Goal: Task Accomplishment & Management: Manage account settings

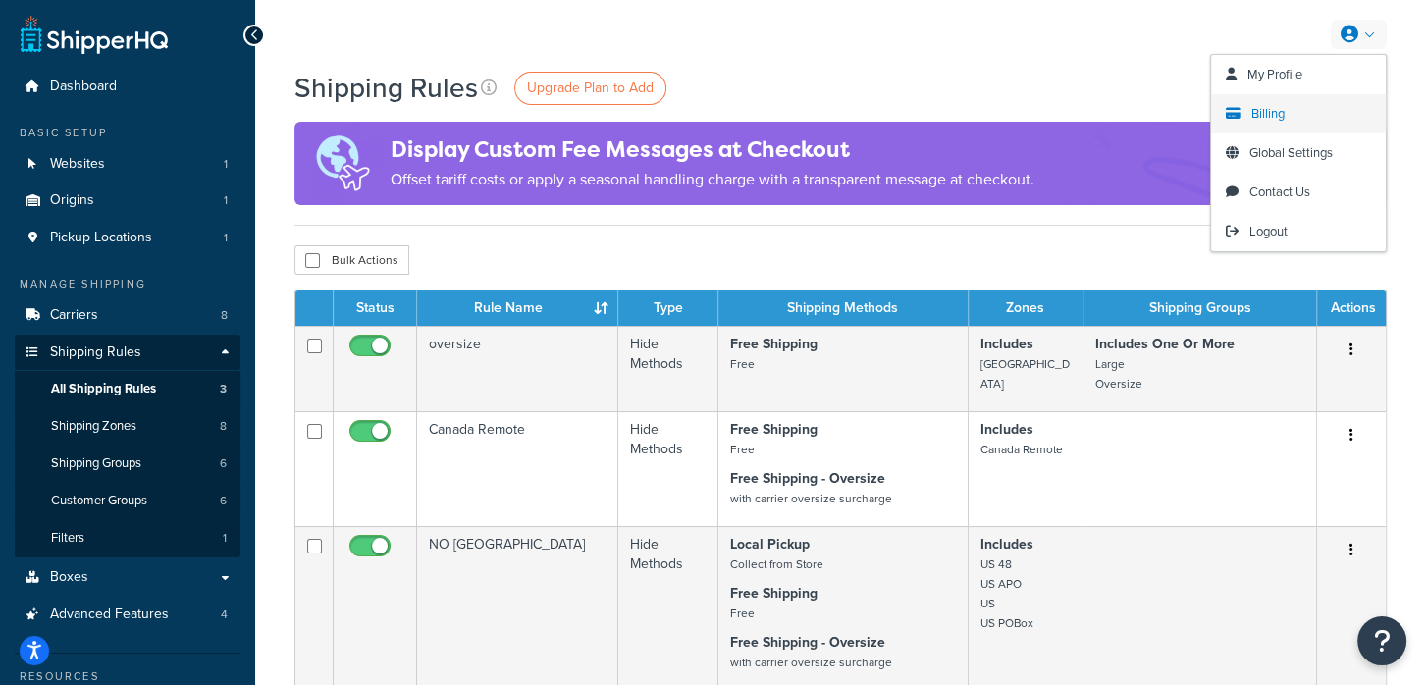
click at [1308, 121] on link "Billing" at bounding box center [1298, 113] width 175 height 39
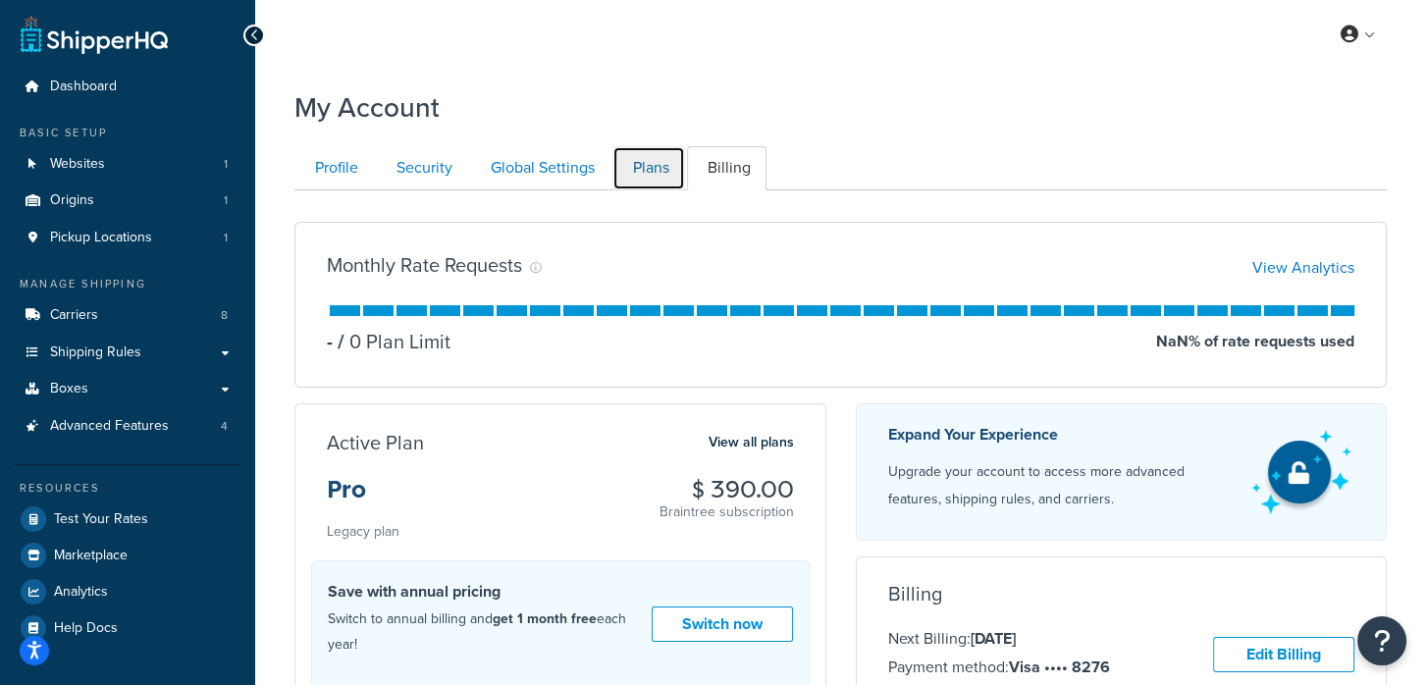
click at [670, 157] on link "Plans" at bounding box center [649, 168] width 73 height 44
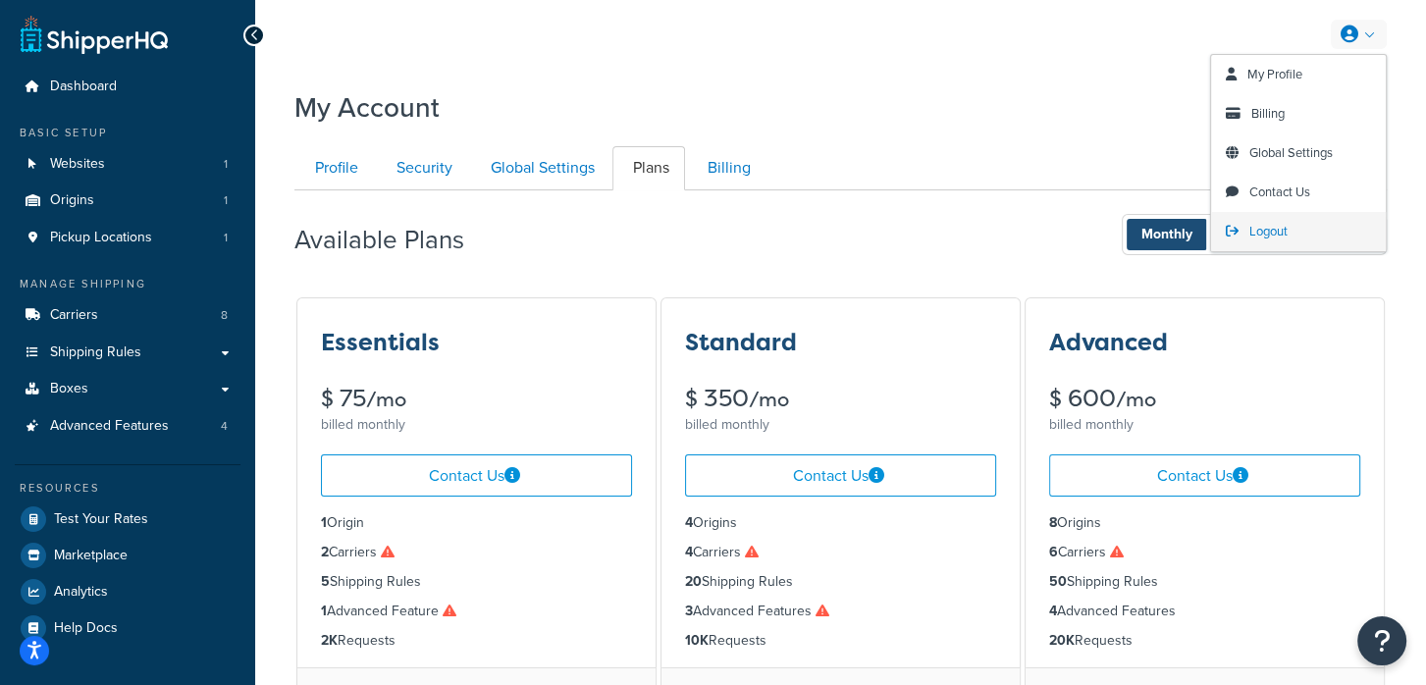
click at [1264, 234] on span "Logout" at bounding box center [1269, 231] width 38 height 19
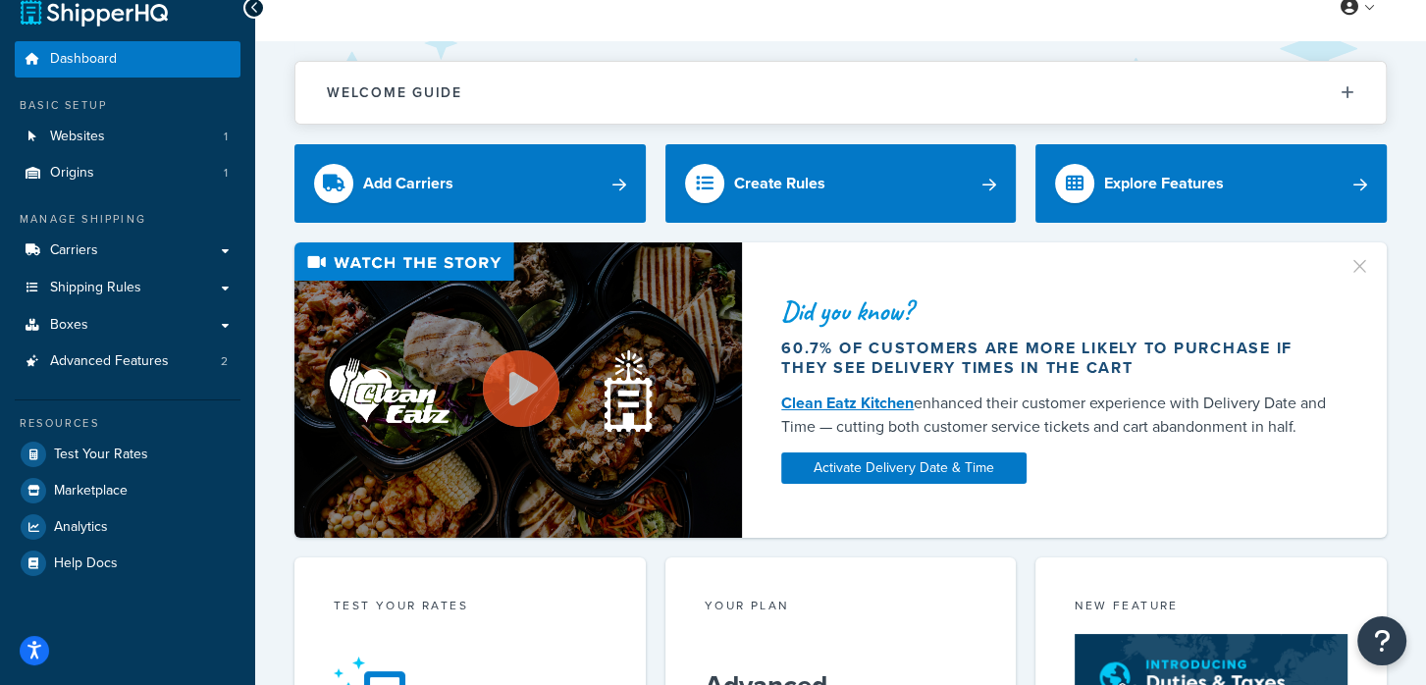
scroll to position [78, 0]
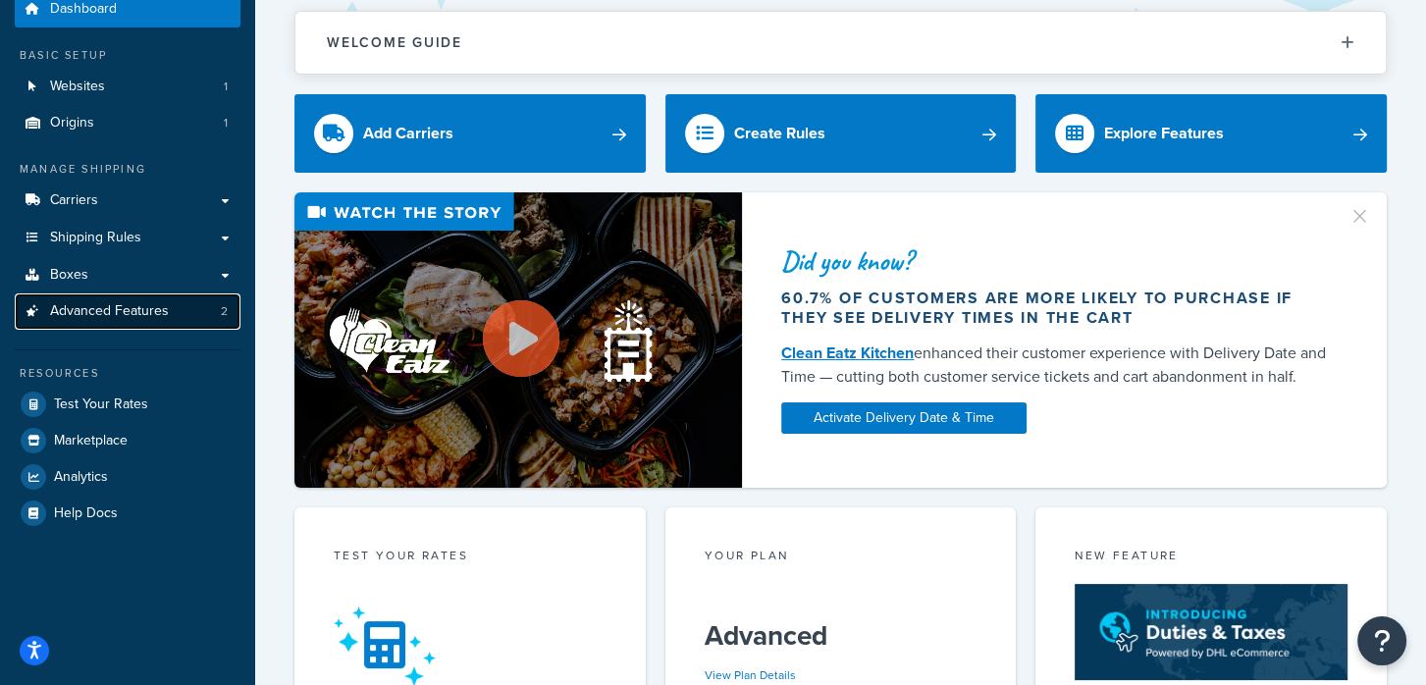
click at [162, 300] on link "Advanced Features 2" at bounding box center [128, 312] width 226 height 36
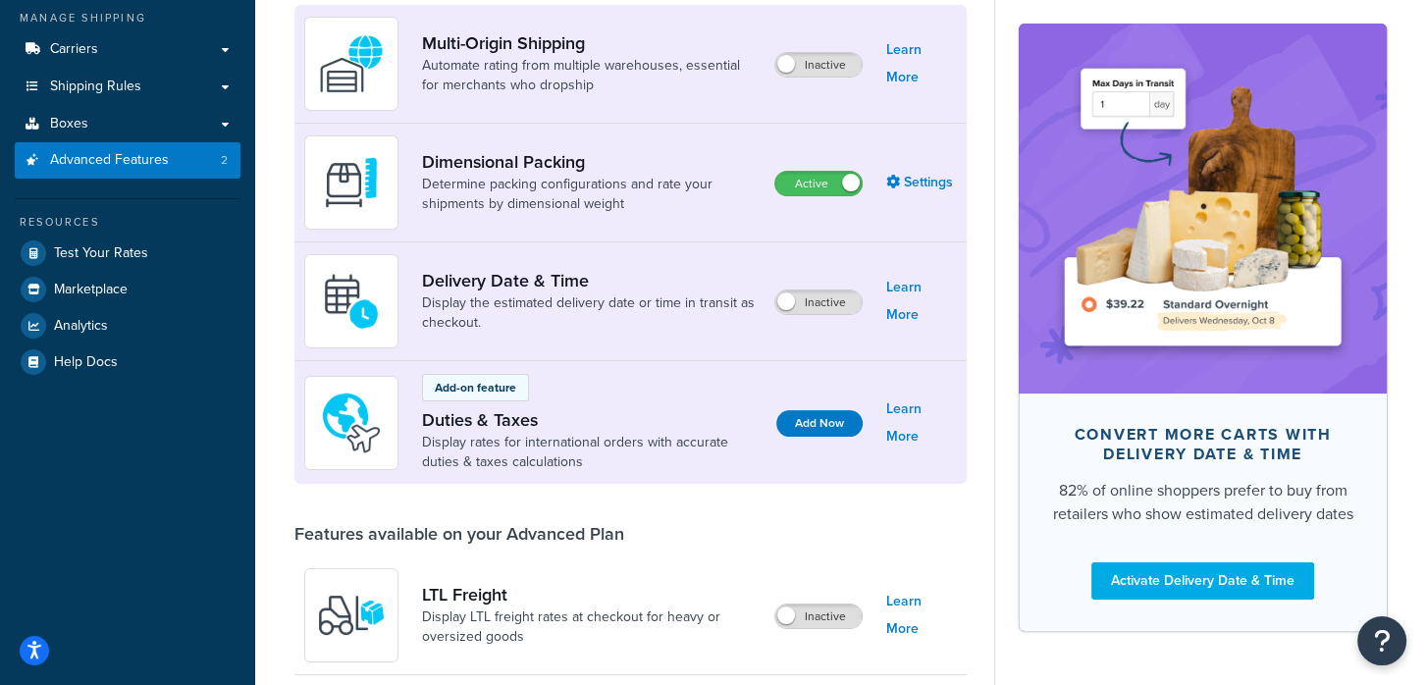
scroll to position [236, 0]
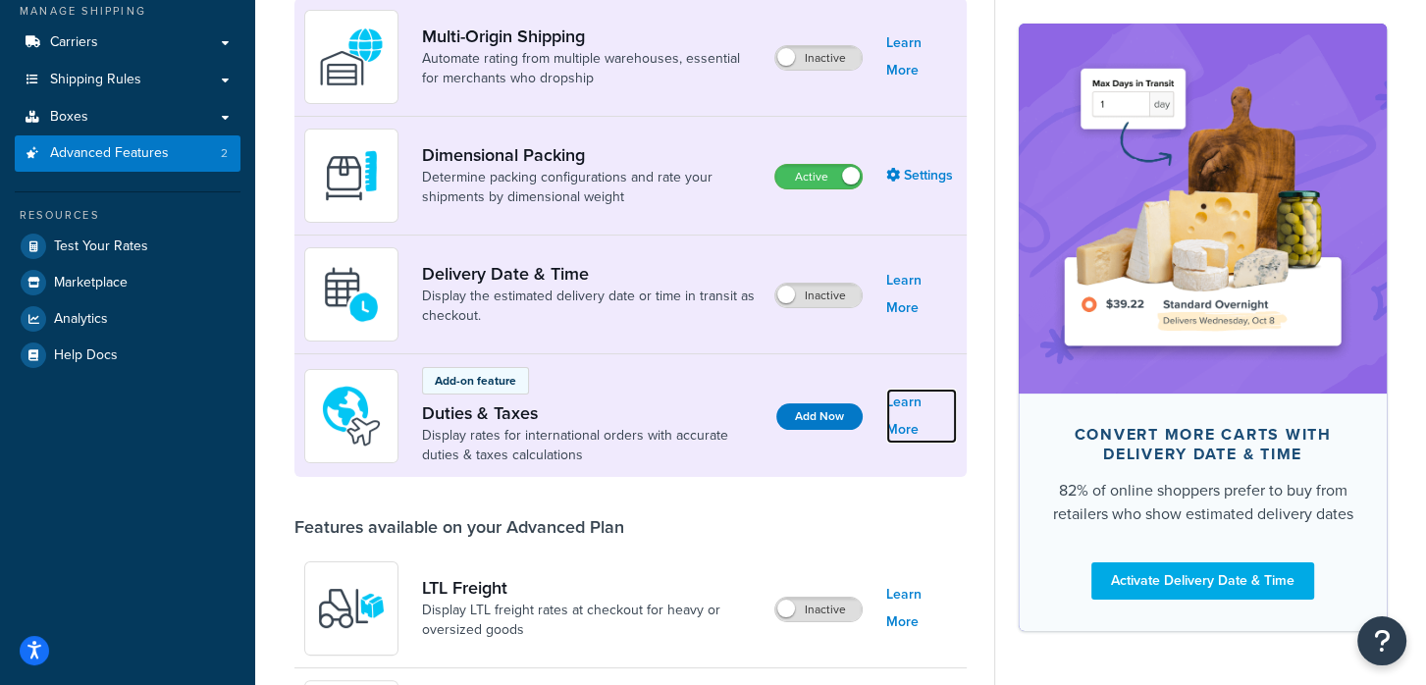
click at [928, 420] on link "Learn More" at bounding box center [922, 416] width 71 height 55
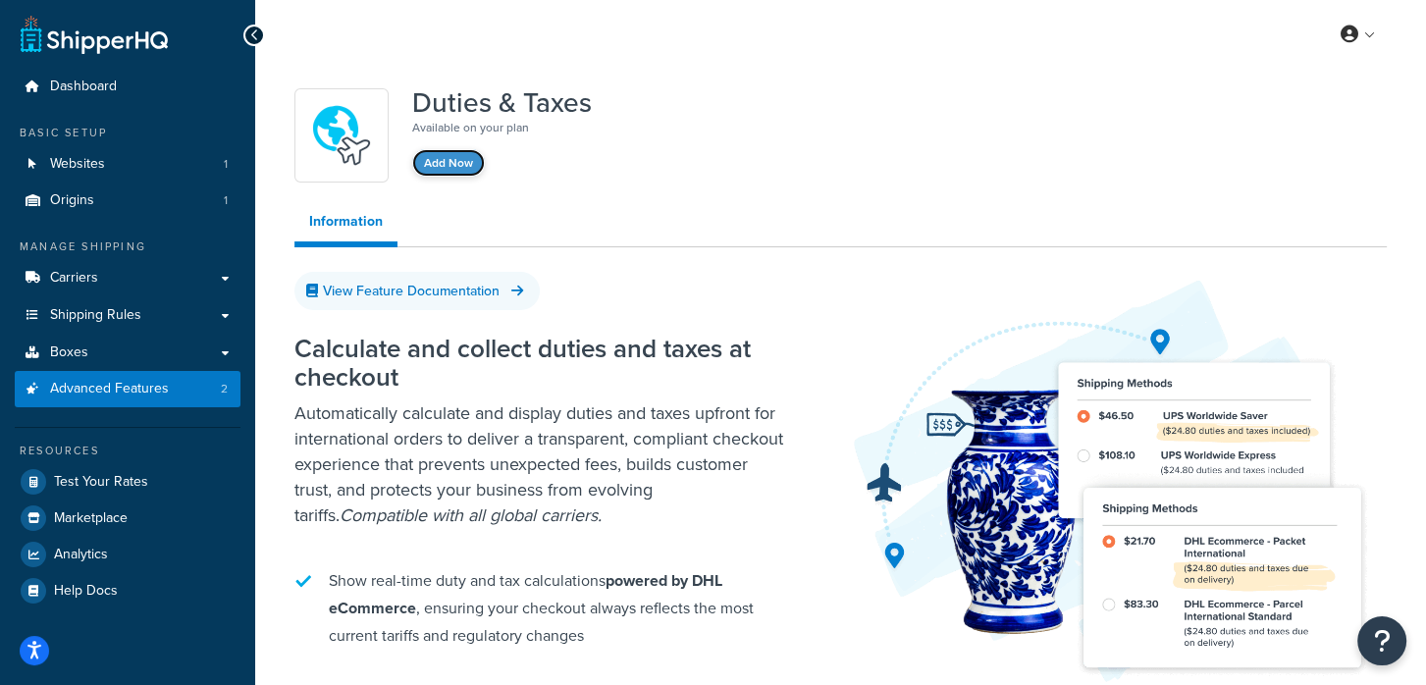
click at [461, 166] on button "Add Now" at bounding box center [448, 162] width 73 height 27
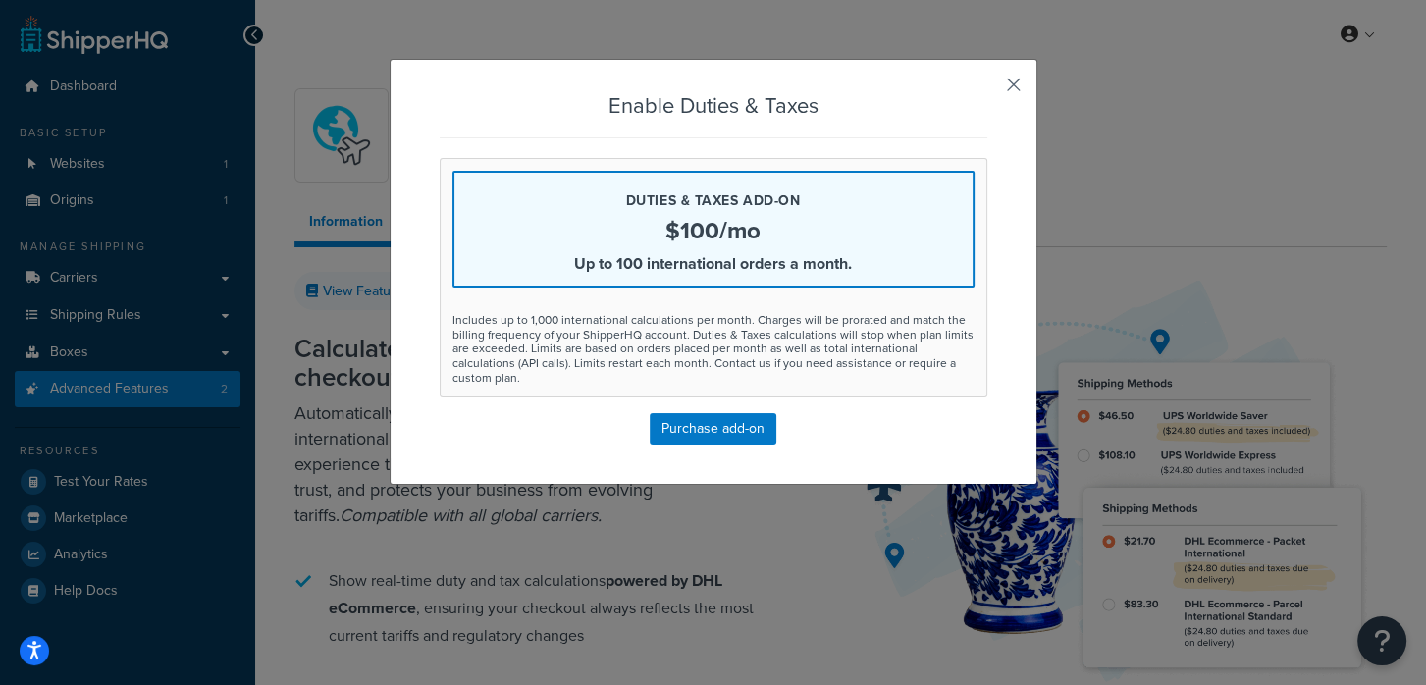
click at [988, 89] on button "button" at bounding box center [985, 91] width 5 height 5
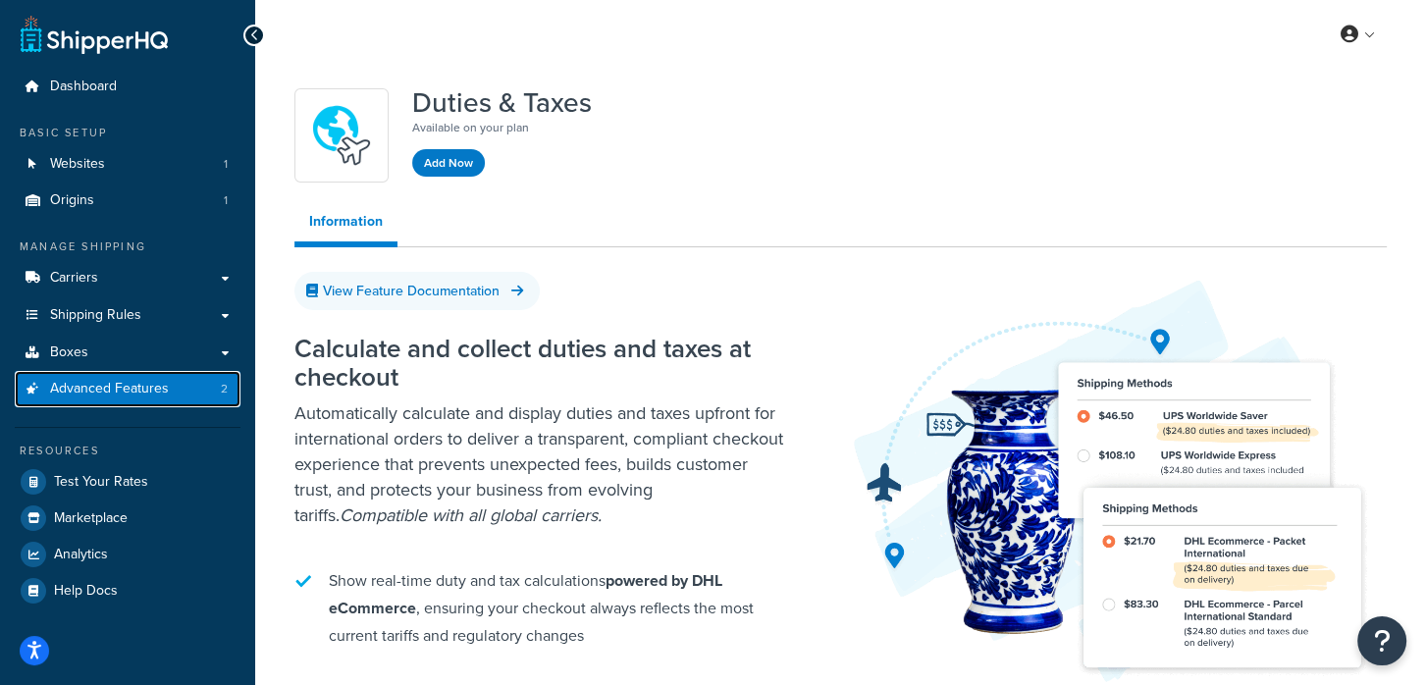
click at [183, 381] on link "Advanced Features 2" at bounding box center [128, 389] width 226 height 36
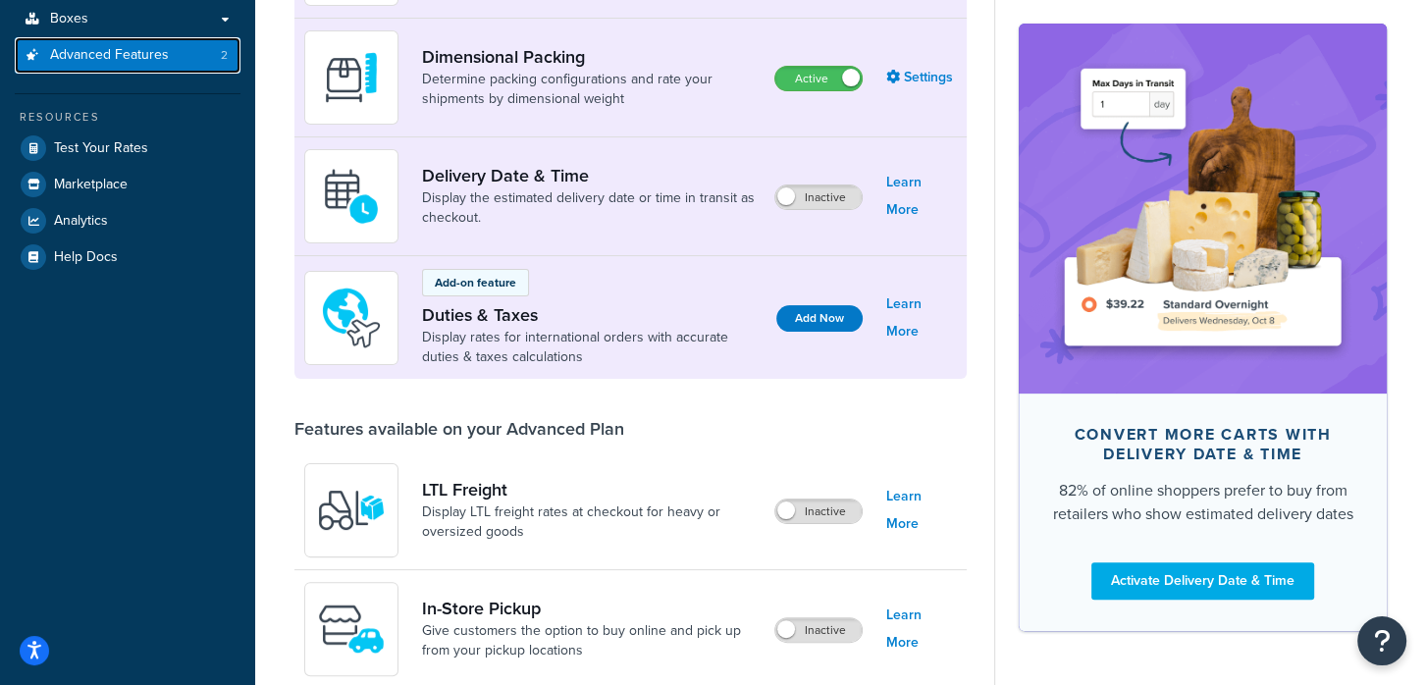
scroll to position [332, 0]
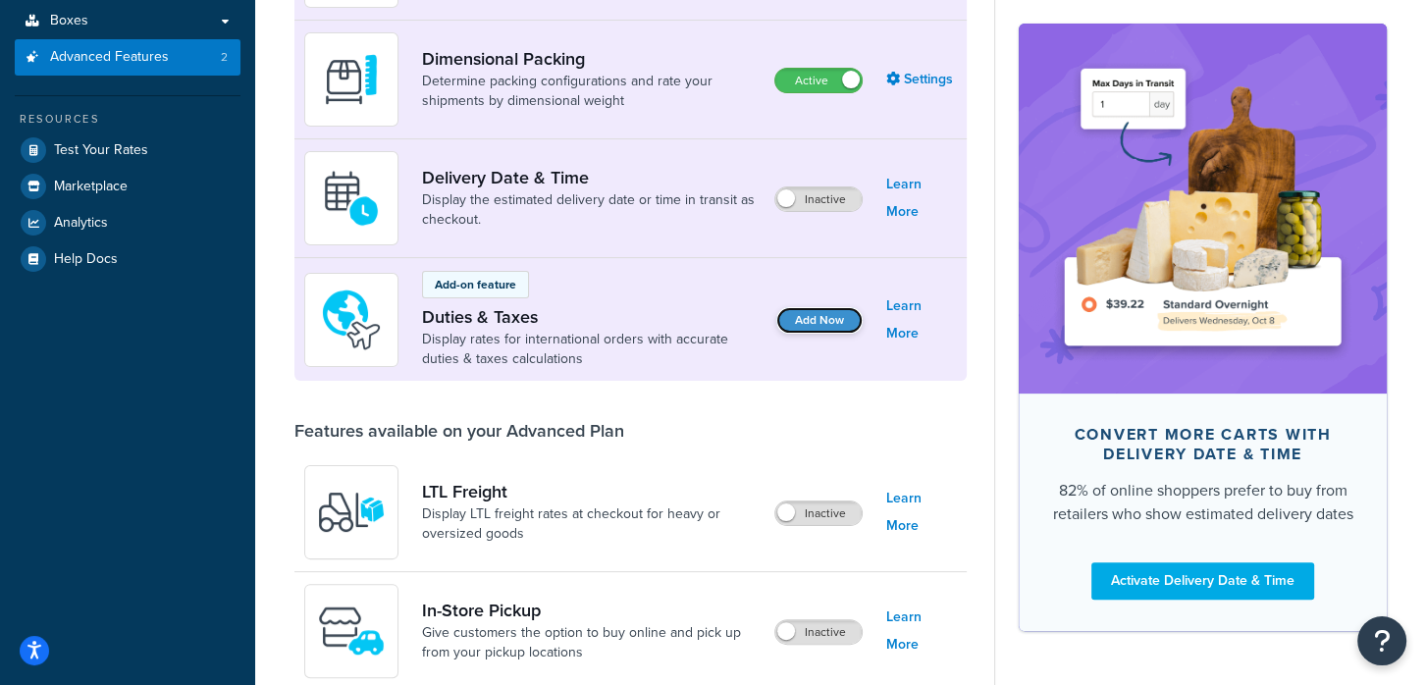
click at [823, 326] on button "Add Now" at bounding box center [820, 320] width 86 height 27
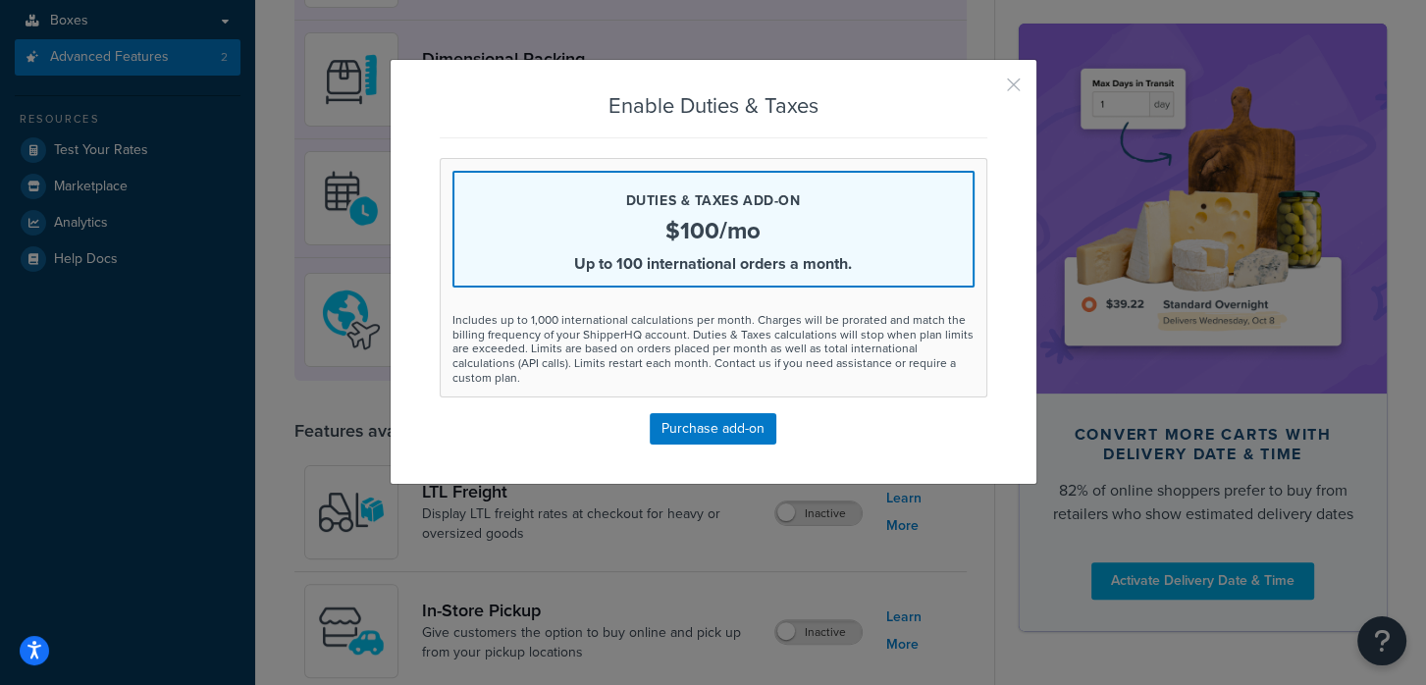
drag, startPoint x: 1018, startPoint y: 85, endPoint x: 961, endPoint y: 109, distance: 61.6
click at [988, 89] on button "button" at bounding box center [985, 91] width 5 height 5
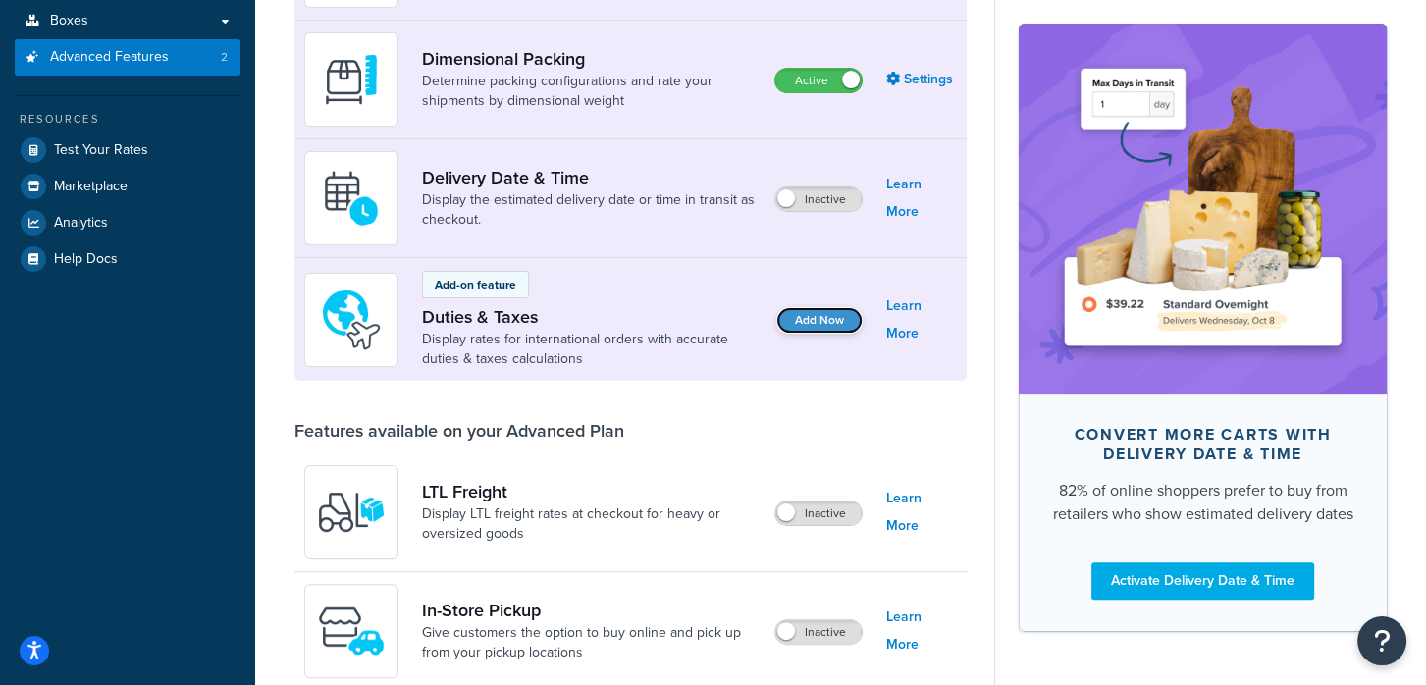
click at [808, 319] on button "Add Now" at bounding box center [820, 320] width 86 height 27
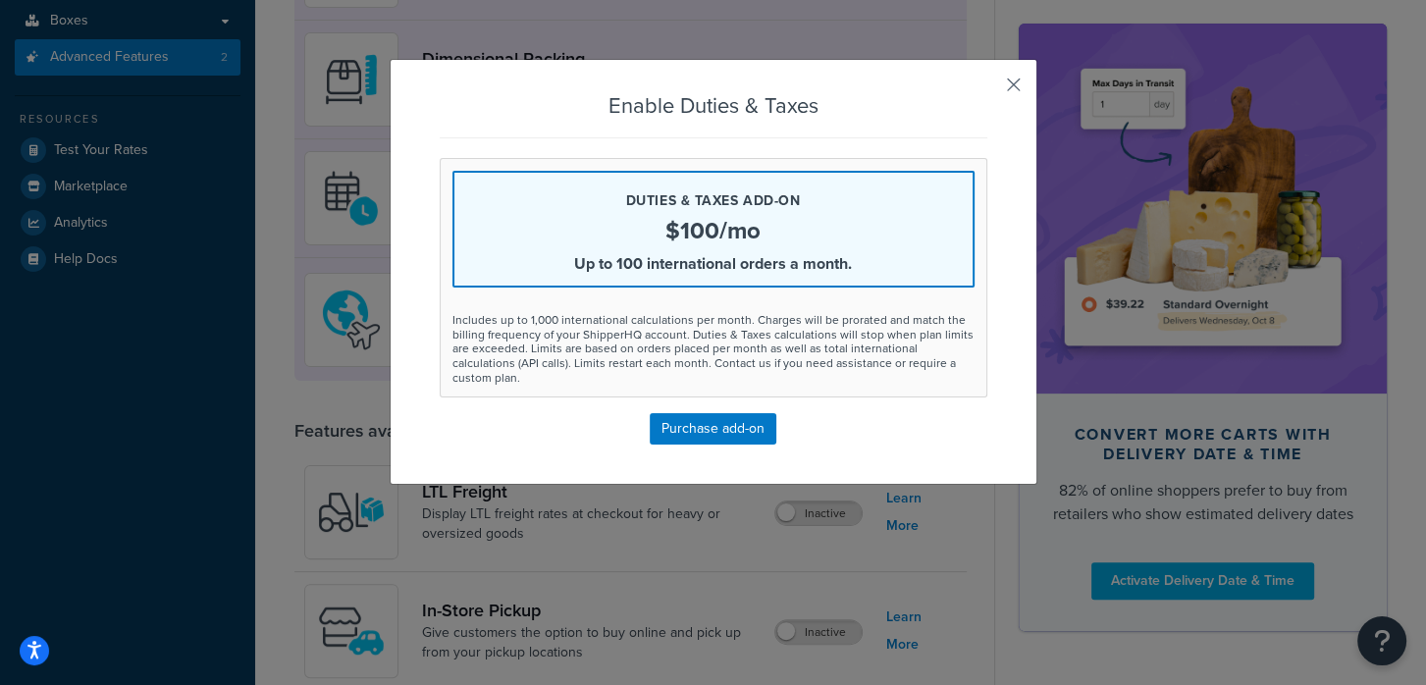
click at [988, 89] on button "button" at bounding box center [985, 91] width 5 height 5
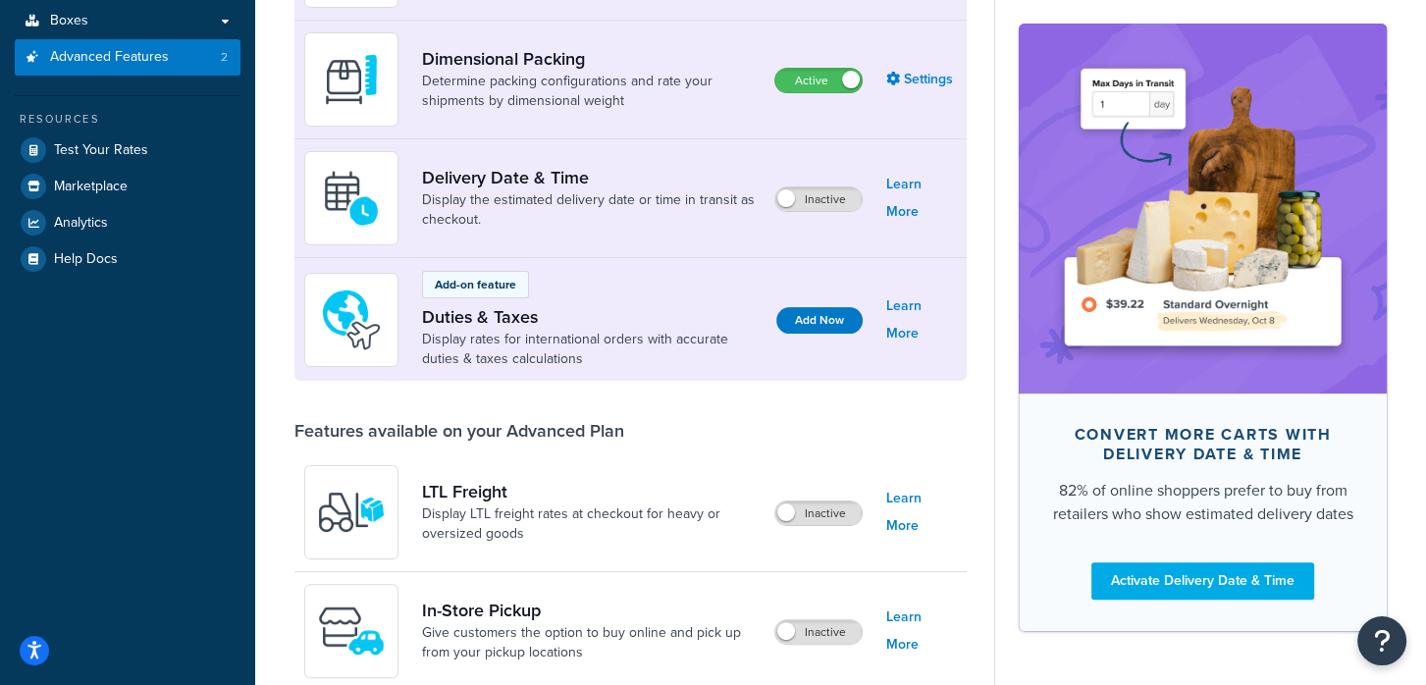
scroll to position [0, 0]
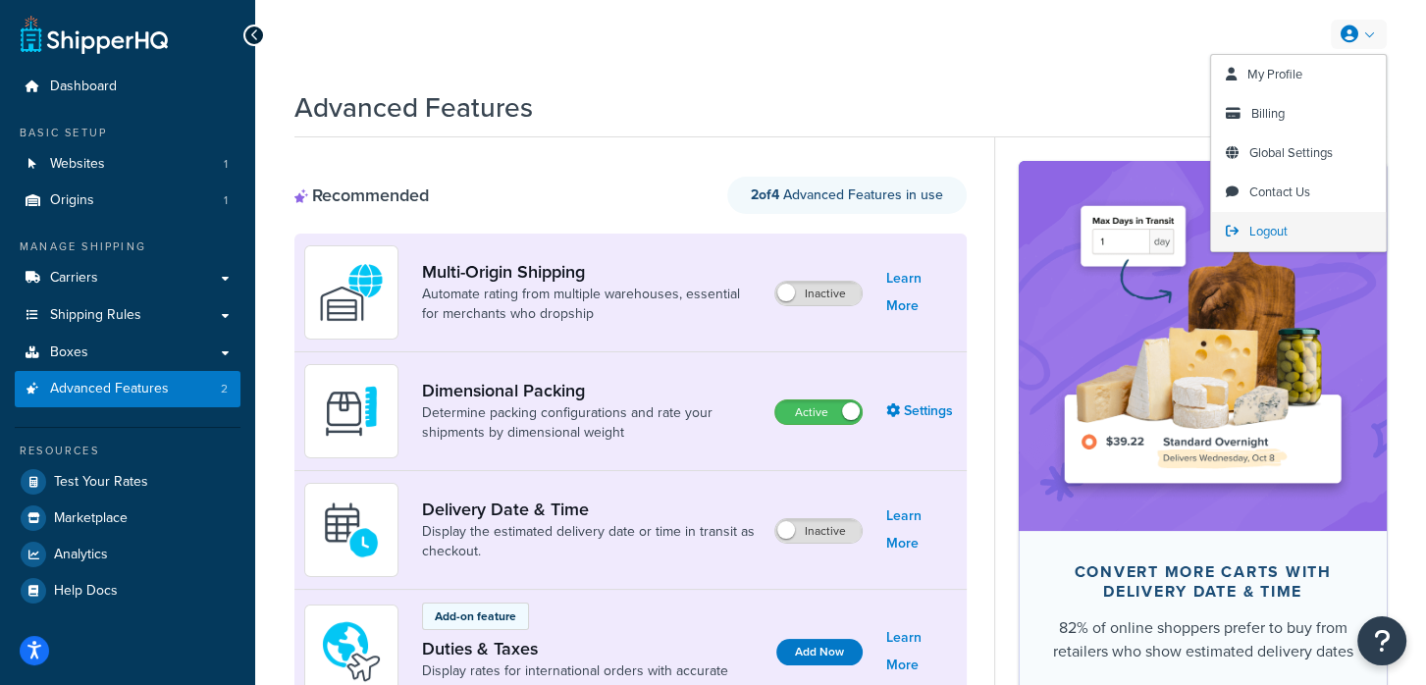
click at [1283, 226] on span "Logout" at bounding box center [1269, 231] width 38 height 19
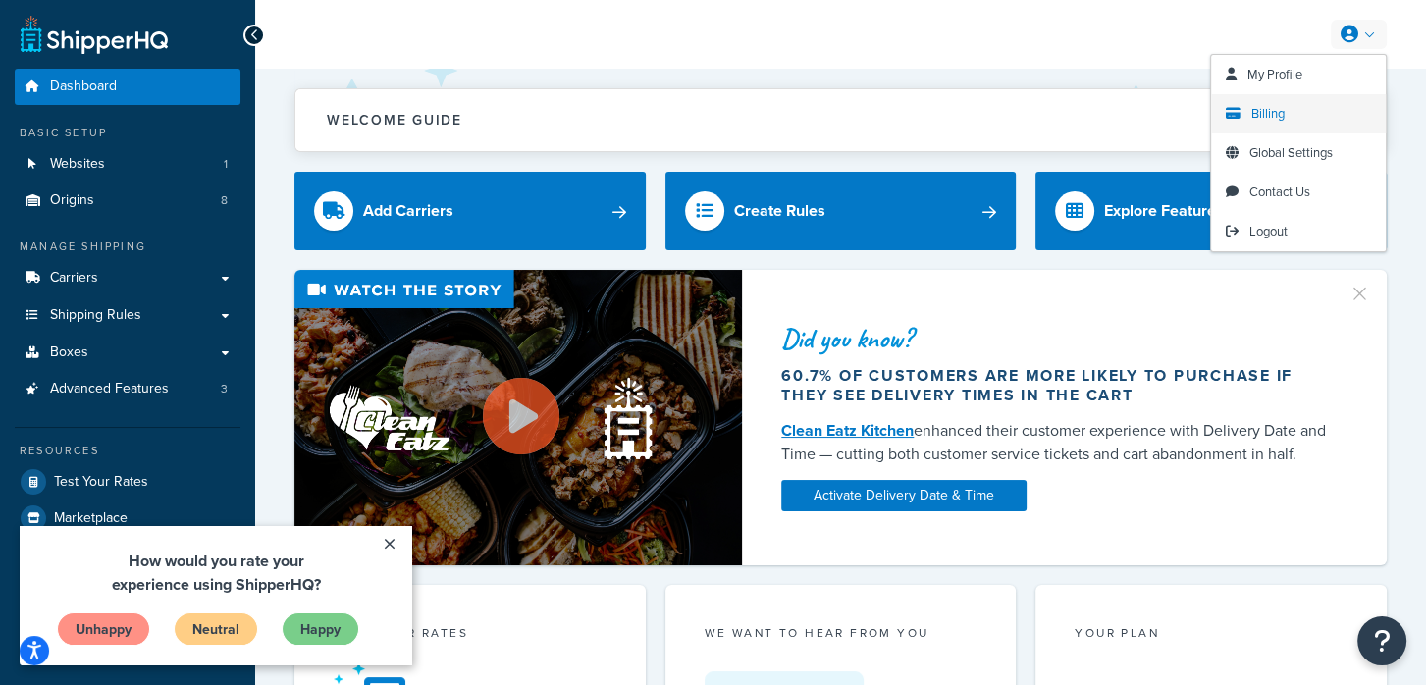
click at [1294, 115] on link "Billing" at bounding box center [1298, 113] width 175 height 39
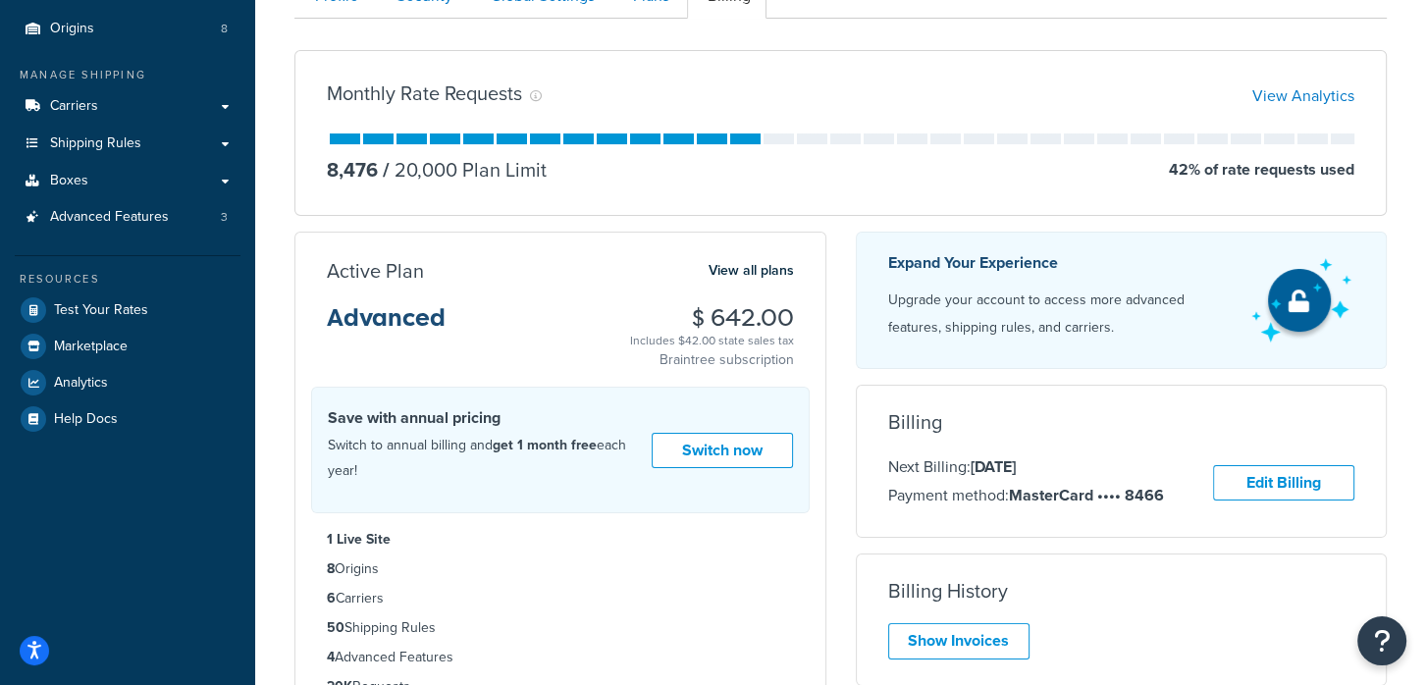
scroll to position [208, 0]
